Goal: Task Accomplishment & Management: Manage account settings

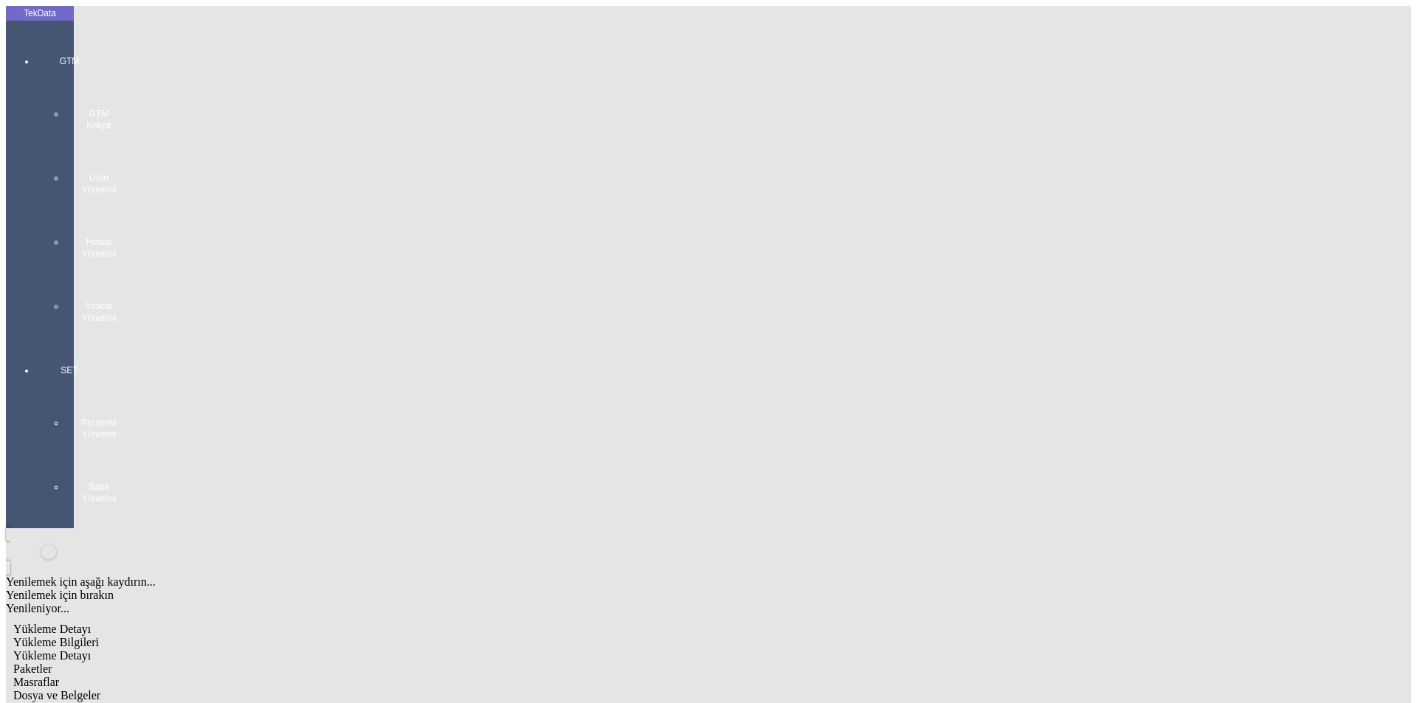
scroll to position [127, 0]
drag, startPoint x: 1329, startPoint y: 660, endPoint x: 1109, endPoint y: 568, distance: 238.2
click at [35, 339] on div at bounding box center [69, 339] width 68 height 0
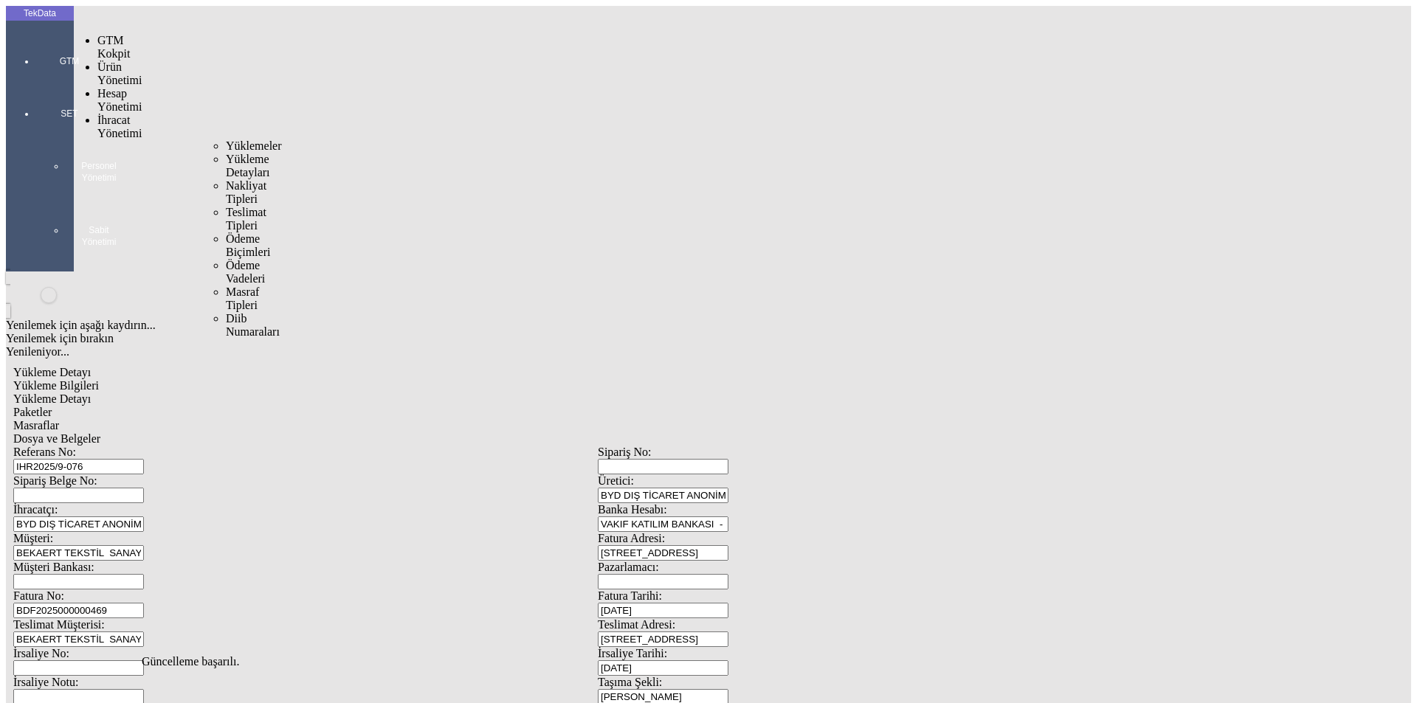
drag, startPoint x: 118, startPoint y: 86, endPoint x: 142, endPoint y: 86, distance: 24.4
click at [120, 114] on span "İhracat Yönetimi" at bounding box center [119, 127] width 44 height 26
click at [226, 139] on span "Yüklemeler" at bounding box center [254, 145] width 56 height 13
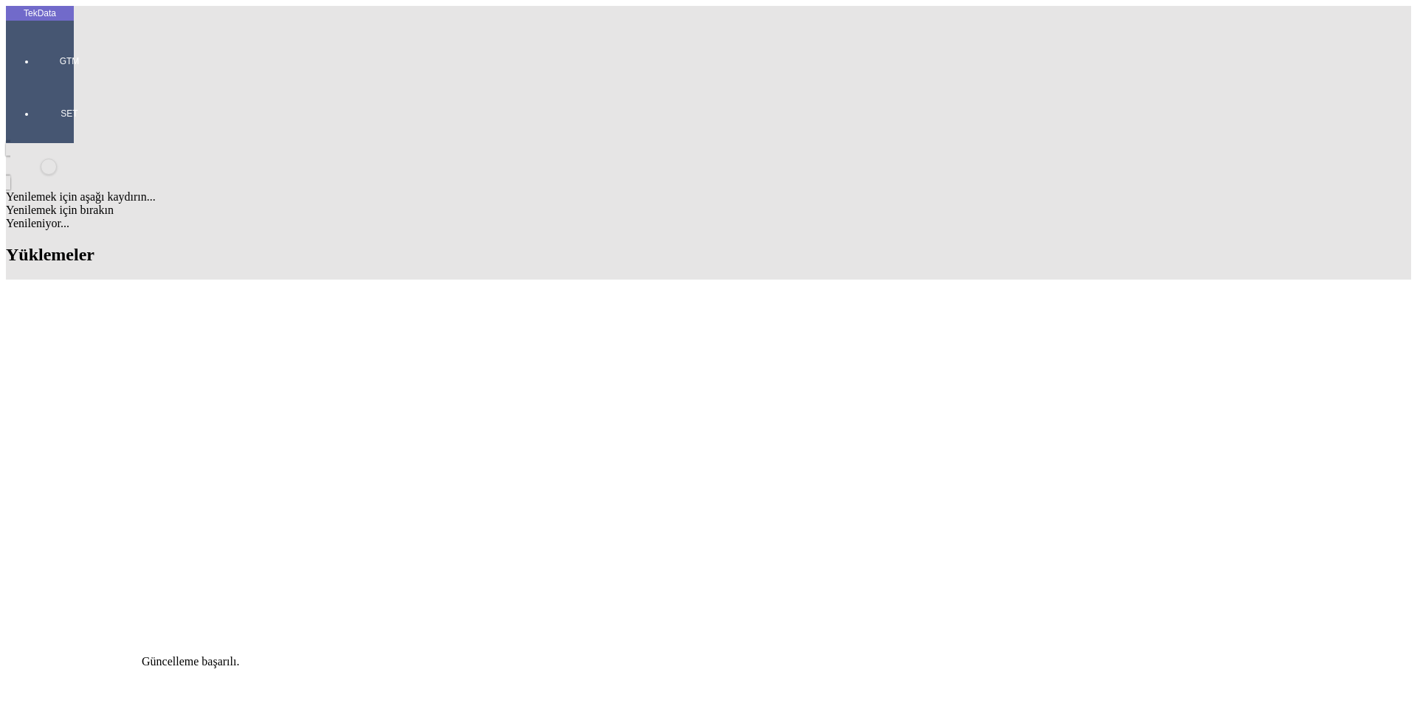
scroll to position [369, 0]
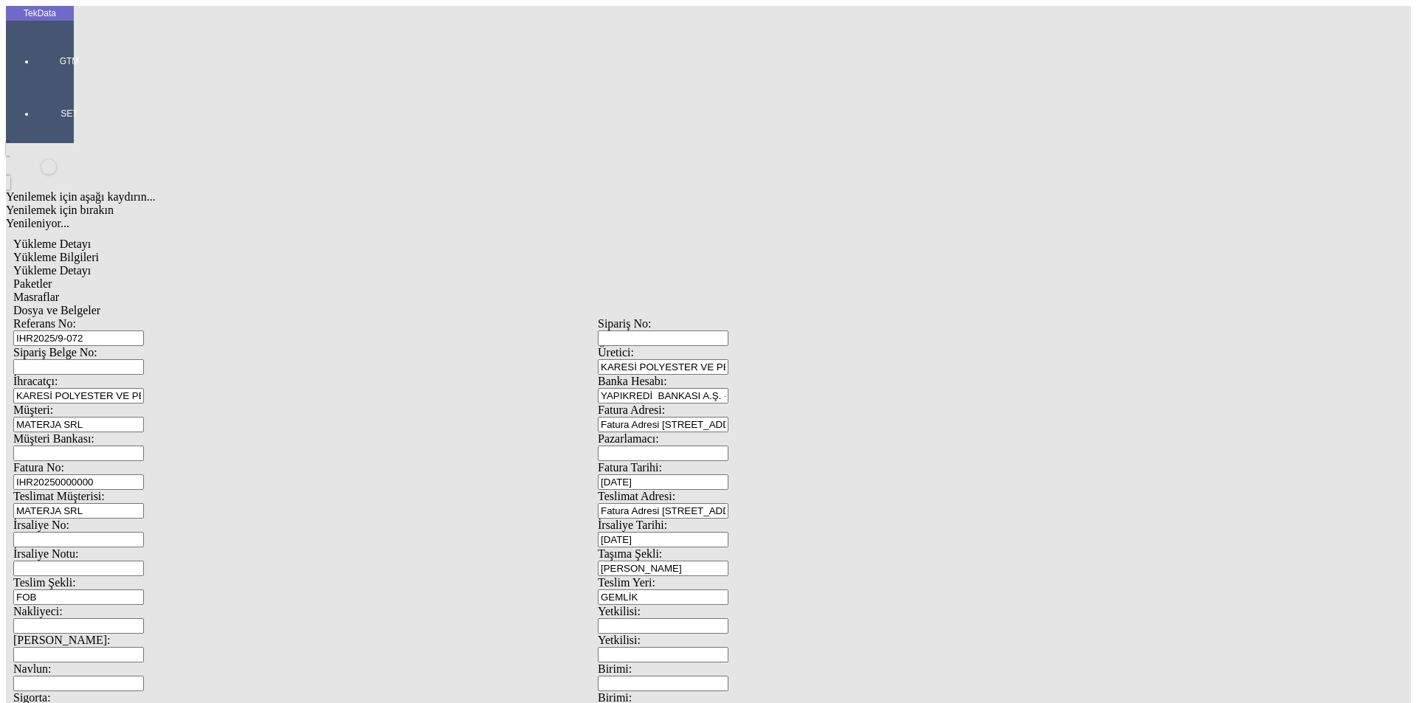
click at [91, 264] on span "Yükleme Detayı" at bounding box center [51, 270] width 77 height 13
drag, startPoint x: 203, startPoint y: 220, endPoint x: 128, endPoint y: 221, distance: 74.6
type input "25379.78"
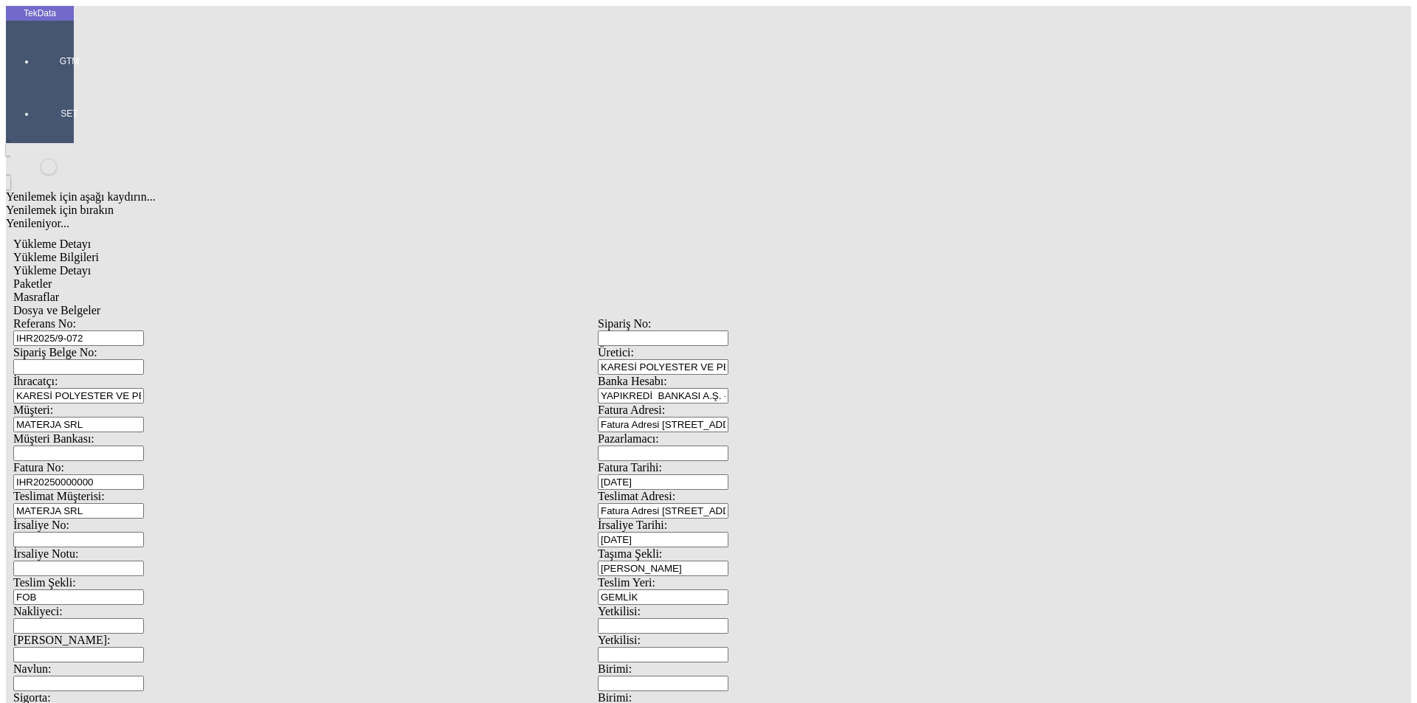
drag, startPoint x: 845, startPoint y: 274, endPoint x: 686, endPoint y: 286, distance: 159.1
type input "25379.78"
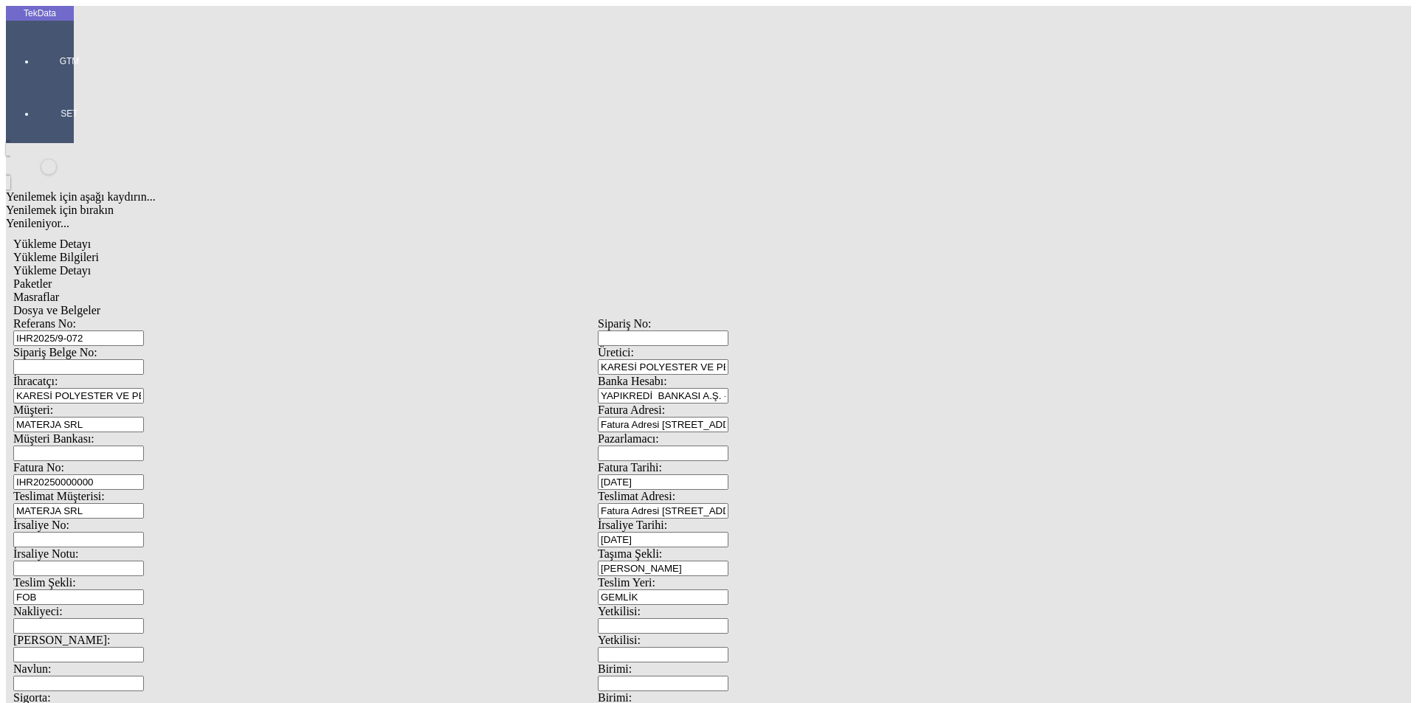
click at [52, 278] on span "Paketler" at bounding box center [32, 284] width 38 height 13
drag, startPoint x: 895, startPoint y: 159, endPoint x: 682, endPoint y: 177, distance: 214.1
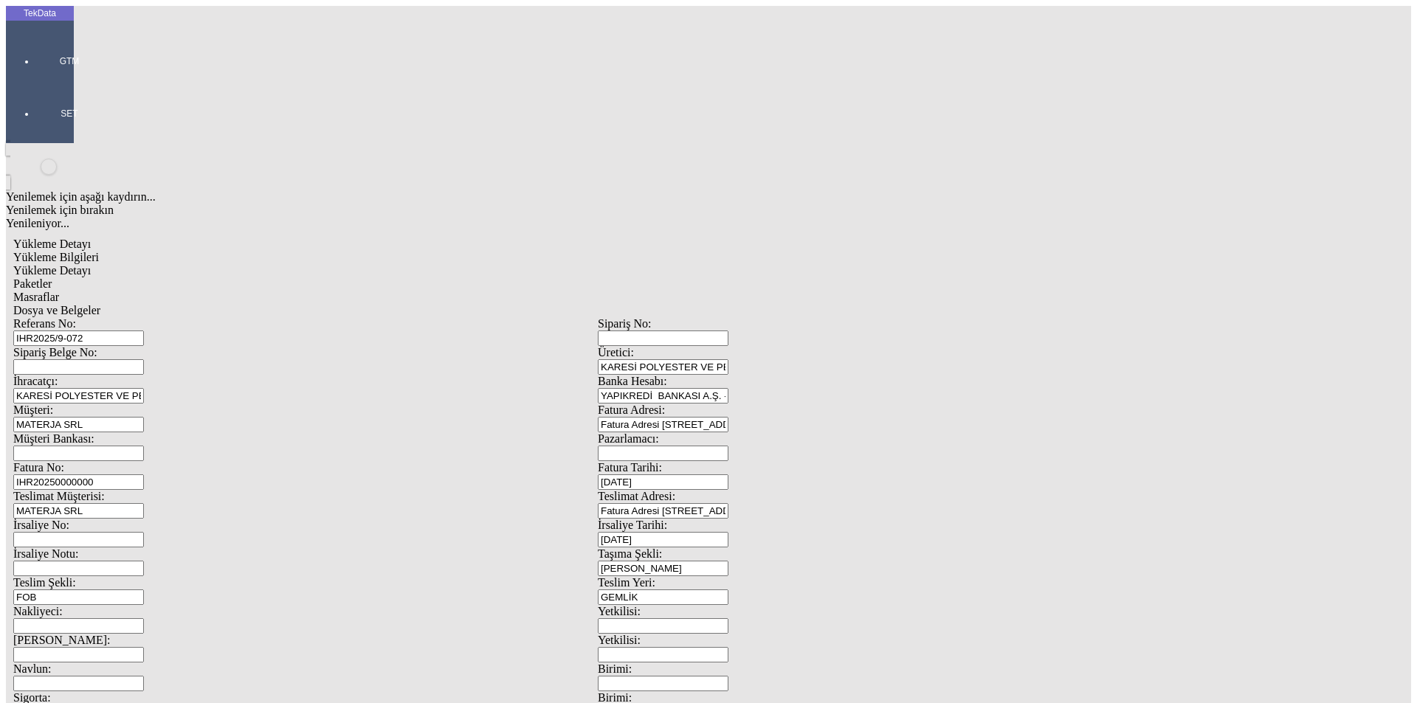
type input "37"
click at [59, 291] on span "Masraflar" at bounding box center [36, 297] width 46 height 13
drag, startPoint x: 517, startPoint y: 77, endPoint x: 503, endPoint y: 83, distance: 14.9
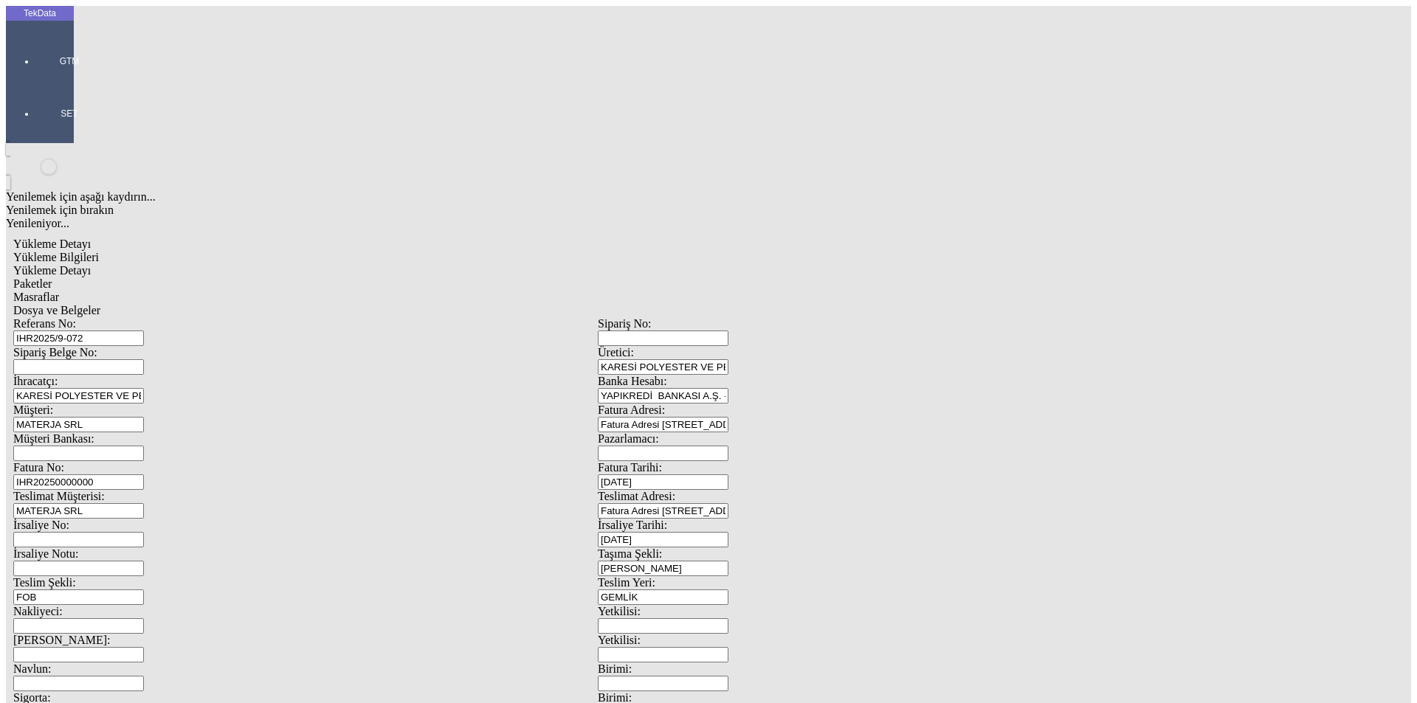
click at [100, 304] on span "Dosya ve Belgeler" at bounding box center [56, 310] width 87 height 13
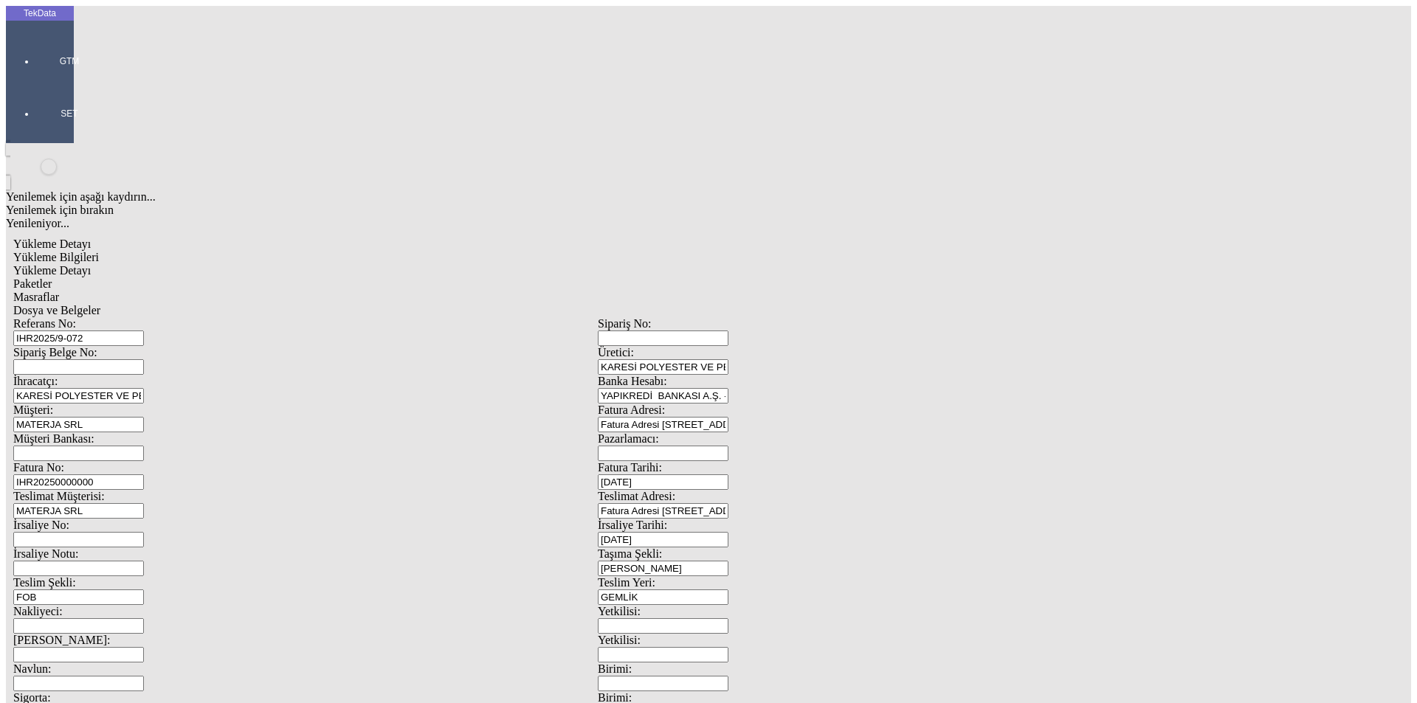
click at [100, 304] on span "Dosya ve Belgeler" at bounding box center [56, 310] width 87 height 13
